Goal: Obtain resource: Download file/media

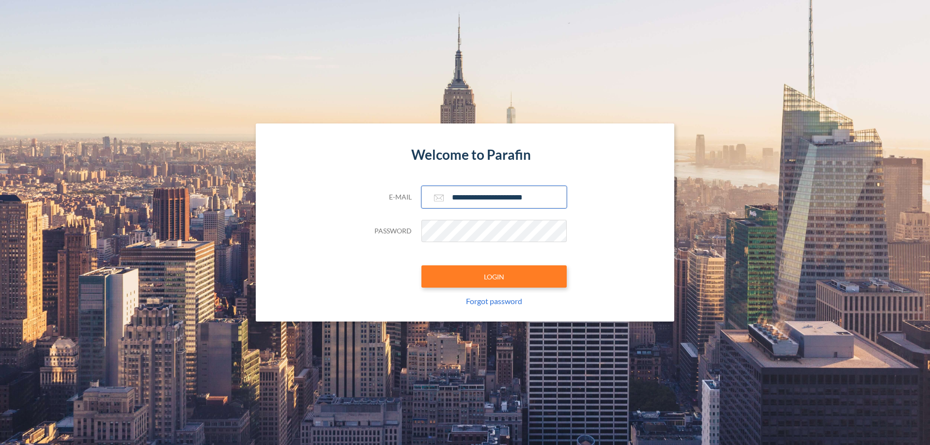
type input "**********"
click at [494, 277] on button "LOGIN" at bounding box center [493, 276] width 145 height 22
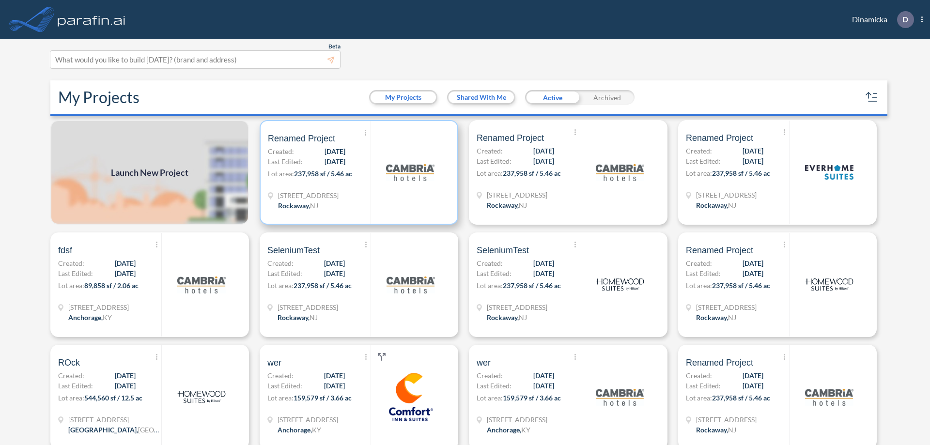
scroll to position [2, 0]
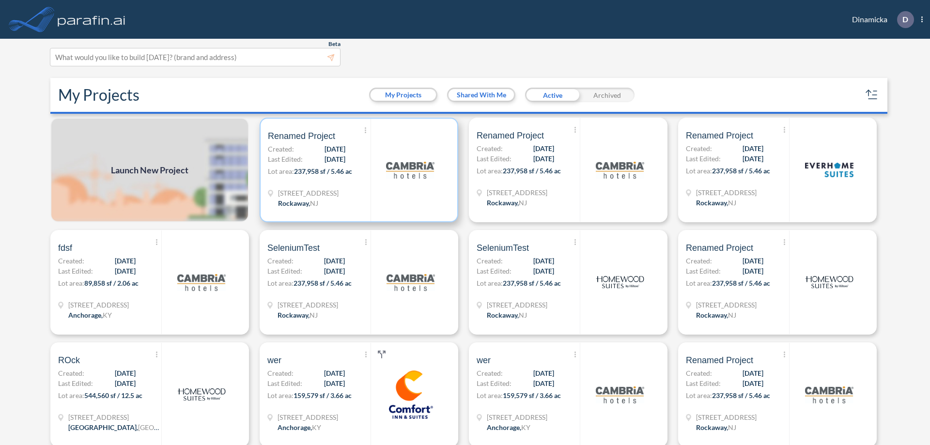
click at [357, 170] on p "Lot area: 237,958 sf / 5.46 ac" at bounding box center [319, 173] width 103 height 14
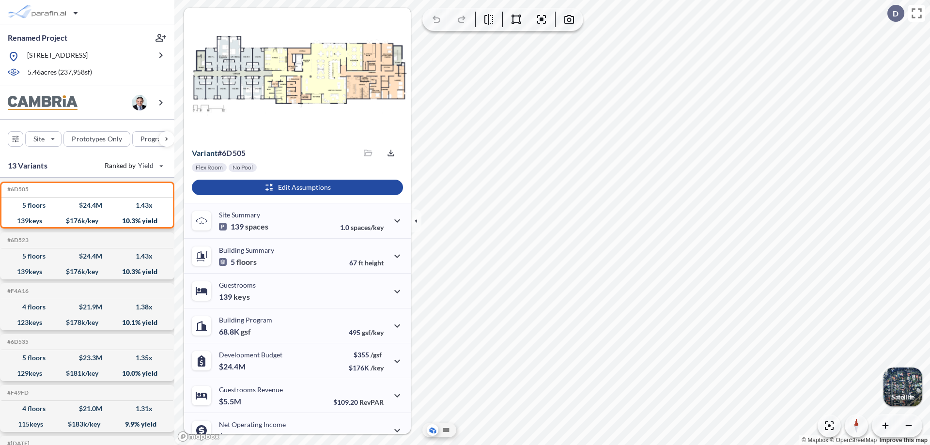
scroll to position [49, 0]
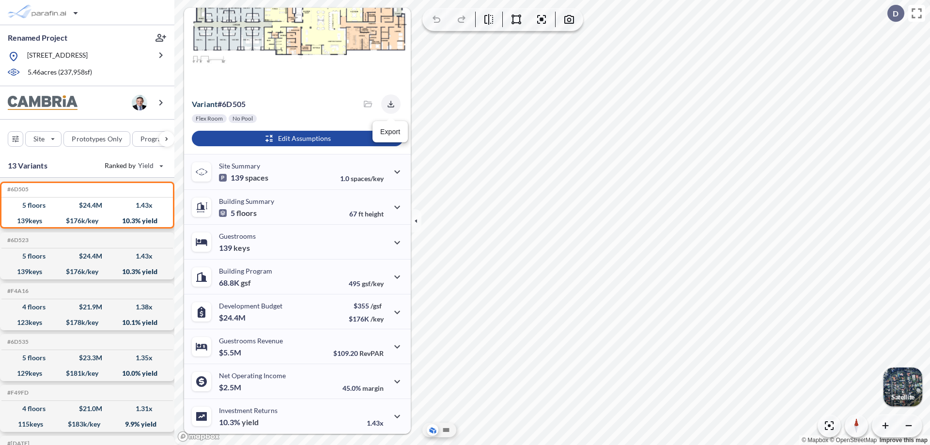
click at [388, 104] on icon "button" at bounding box center [390, 104] width 6 height 6
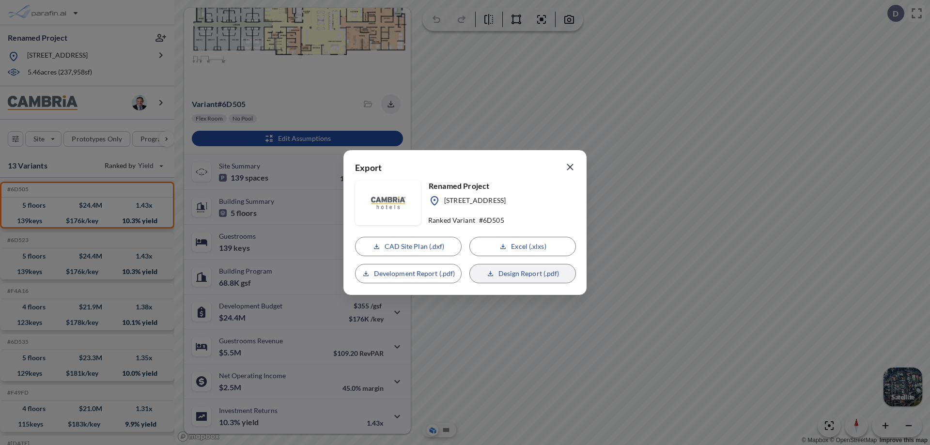
click at [523, 274] on p "Design Report (.pdf)" at bounding box center [528, 274] width 61 height 10
